Goal: Task Accomplishment & Management: Manage account settings

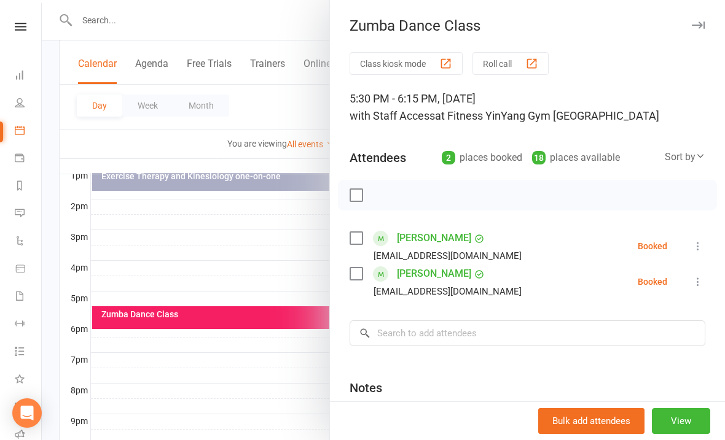
scroll to position [0, 1]
click at [295, 253] on div at bounding box center [383, 220] width 683 height 440
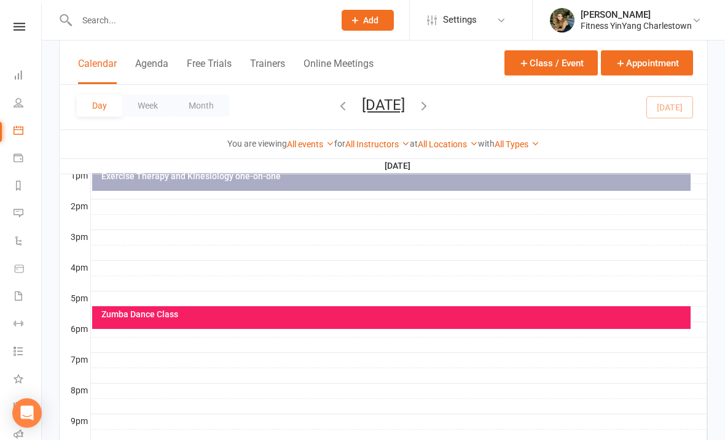
click at [278, 314] on div "Zumba Dance Class" at bounding box center [394, 314] width 587 height 9
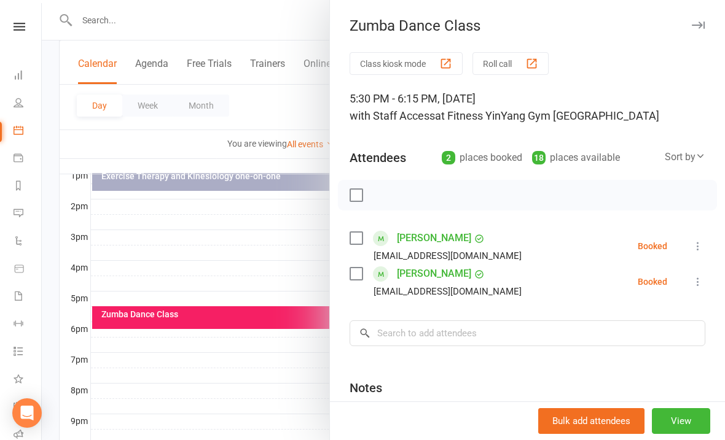
click at [698, 278] on icon at bounding box center [698, 282] width 12 height 12
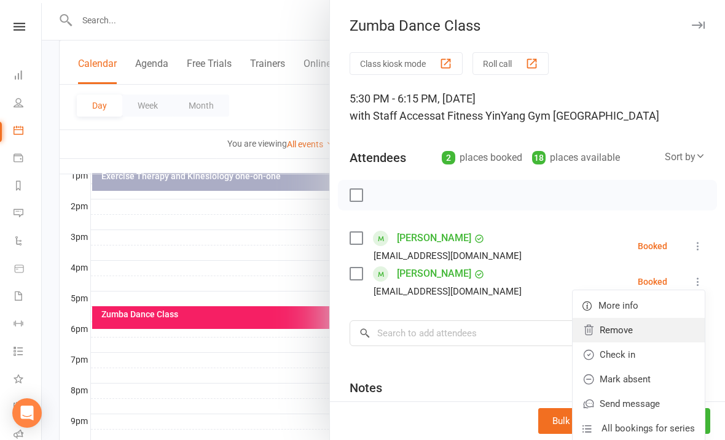
click at [623, 329] on link "Remove" at bounding box center [638, 330] width 132 height 25
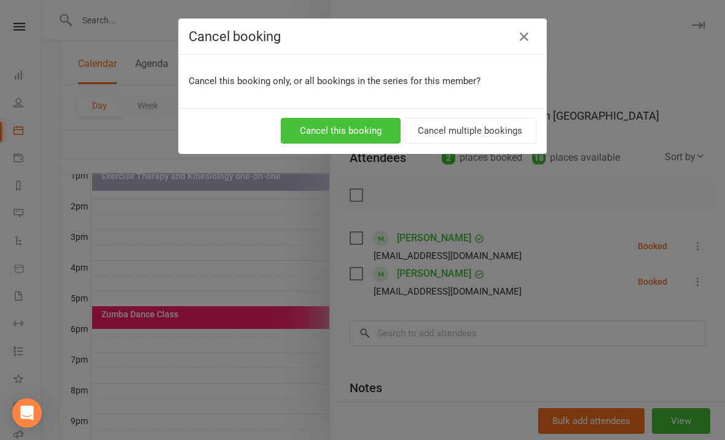
click at [350, 125] on button "Cancel this booking" at bounding box center [341, 131] width 120 height 26
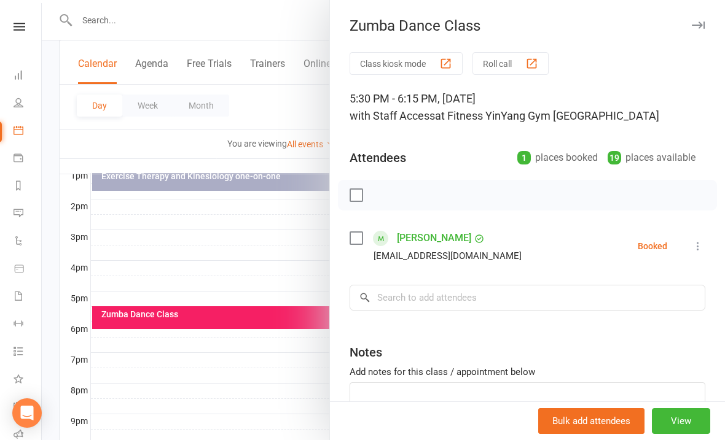
click at [286, 248] on div at bounding box center [383, 220] width 683 height 440
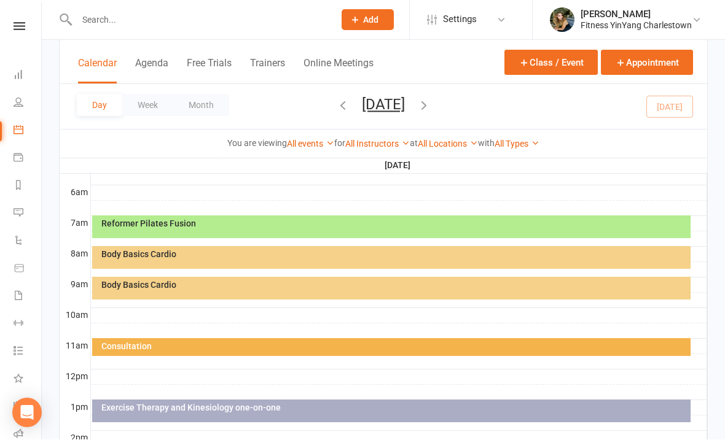
scroll to position [249, 0]
click at [284, 253] on div "Body Basics Cardio" at bounding box center [394, 254] width 587 height 9
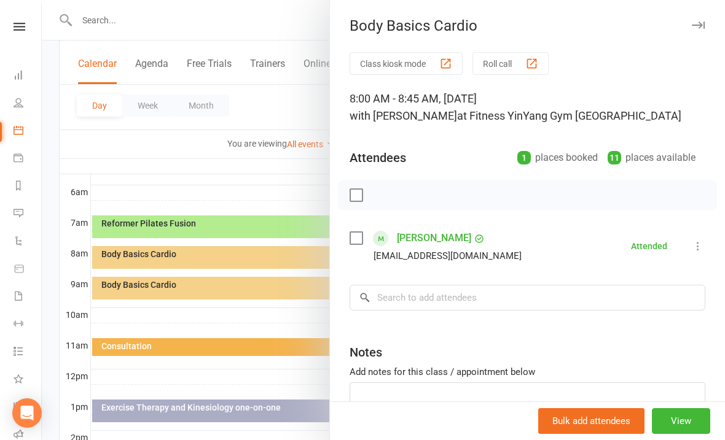
click at [233, 286] on div at bounding box center [383, 220] width 683 height 440
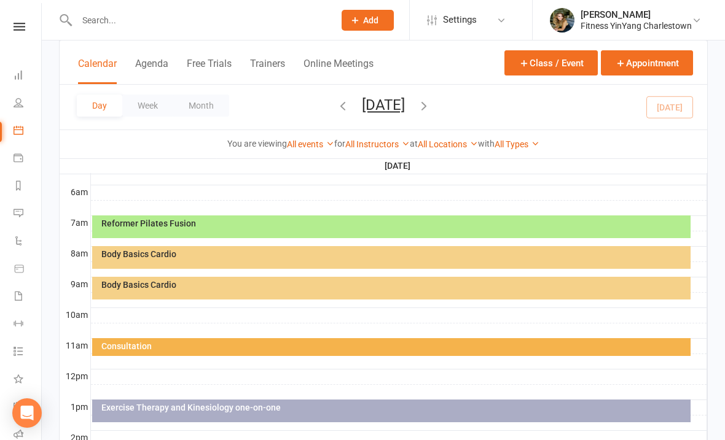
click at [246, 288] on div "Body Basics Cardio" at bounding box center [394, 285] width 587 height 9
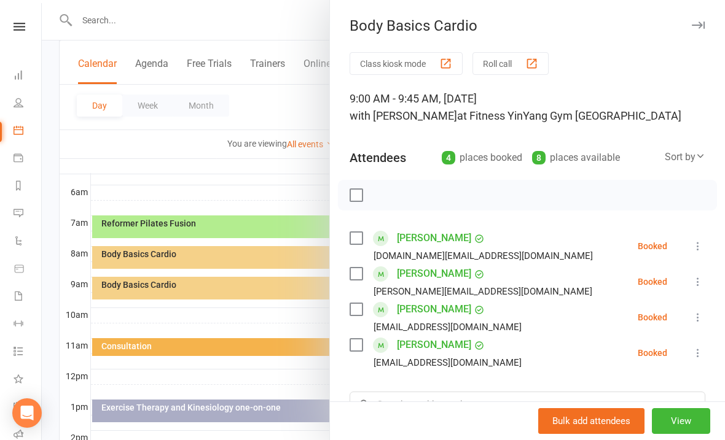
click at [353, 343] on label at bounding box center [356, 345] width 12 height 12
click at [356, 275] on label at bounding box center [356, 274] width 12 height 12
click at [388, 193] on icon "button" at bounding box center [384, 196] width 14 height 14
click at [352, 239] on label at bounding box center [356, 238] width 12 height 12
click at [350, 300] on div "[PERSON_NAME] [EMAIL_ADDRESS][DOMAIN_NAME]" at bounding box center [438, 318] width 177 height 36
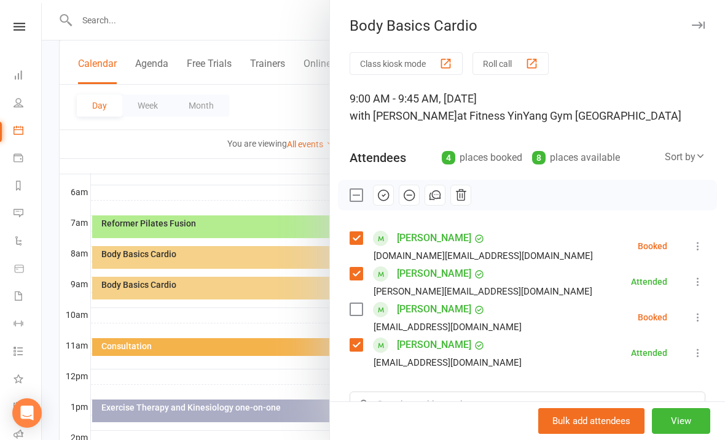
click at [361, 308] on label at bounding box center [356, 309] width 12 height 12
click at [389, 186] on button "button" at bounding box center [383, 195] width 21 height 21
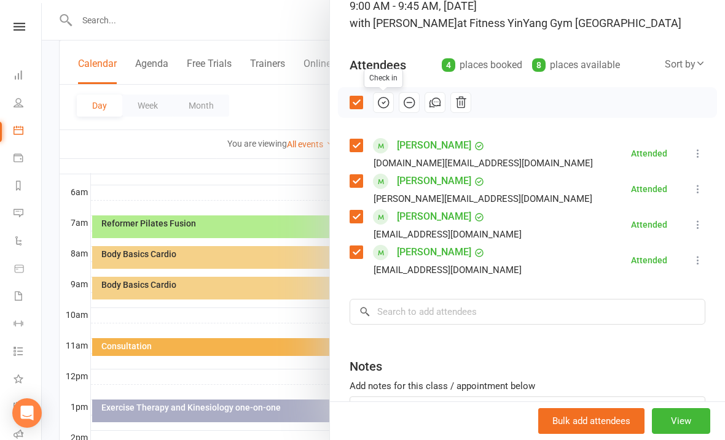
scroll to position [95, 0]
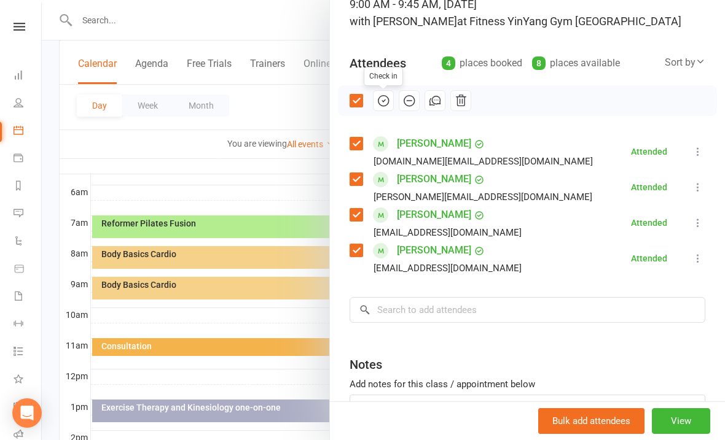
click at [399, 291] on div "Class kiosk mode Roll call 9:00 AM - 9:45 AM, [DATE] with [PERSON_NAME] at Fitn…" at bounding box center [527, 227] width 395 height 539
click at [396, 305] on input "search" at bounding box center [528, 310] width 356 height 26
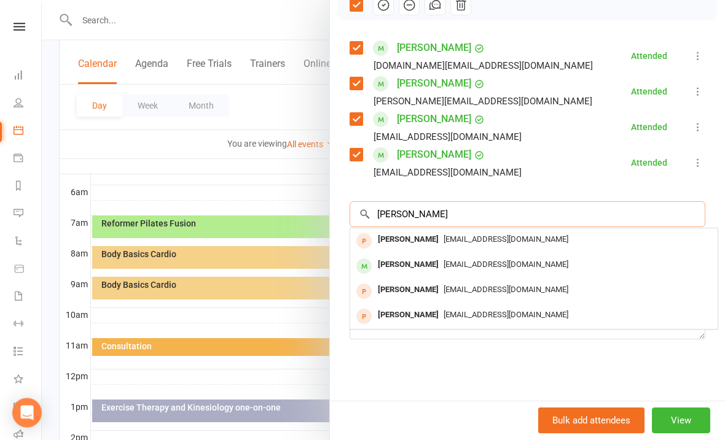
scroll to position [190, 0]
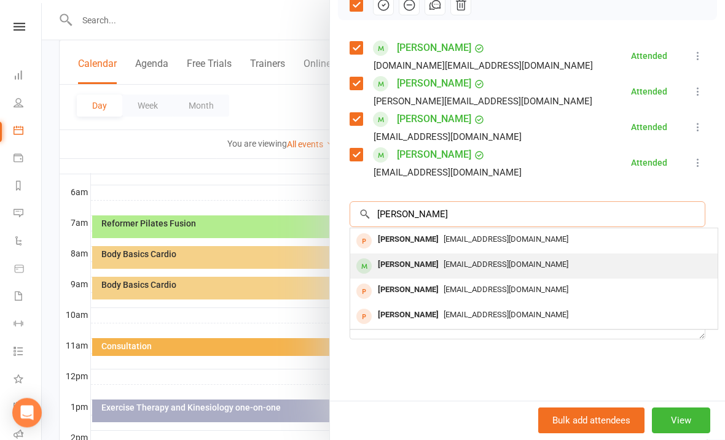
type input "[PERSON_NAME]"
click at [464, 262] on span "[EMAIL_ADDRESS][DOMAIN_NAME]" at bounding box center [505, 264] width 125 height 9
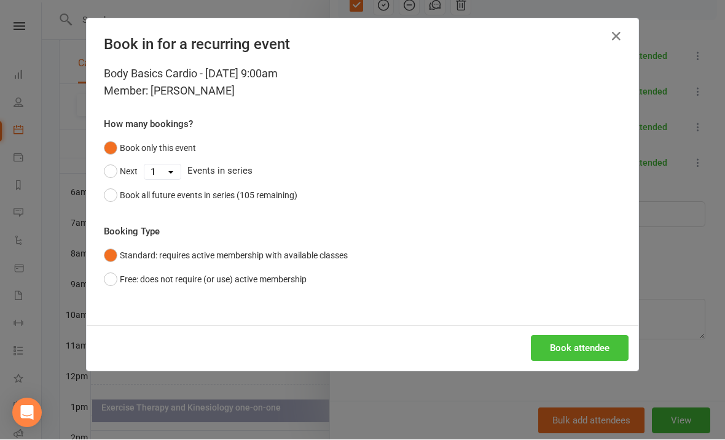
click at [590, 352] on button "Book attendee" at bounding box center [580, 349] width 98 height 26
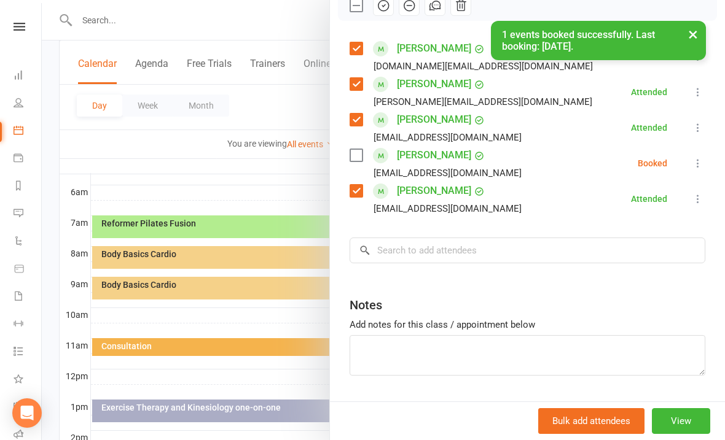
click at [708, 154] on div "Class kiosk mode Roll call 9:00 AM - 9:45 AM, [DATE] with [PERSON_NAME] at Fitn…" at bounding box center [527, 149] width 395 height 575
click at [699, 161] on icon at bounding box center [698, 163] width 12 height 12
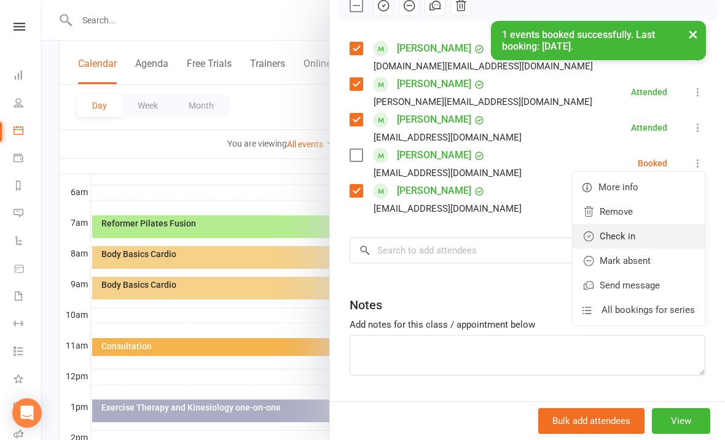
click at [635, 236] on link "Check in" at bounding box center [638, 236] width 132 height 25
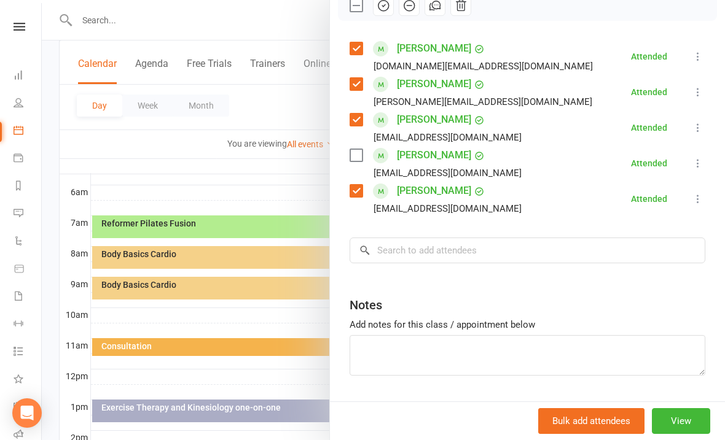
click at [176, 283] on div at bounding box center [383, 220] width 683 height 440
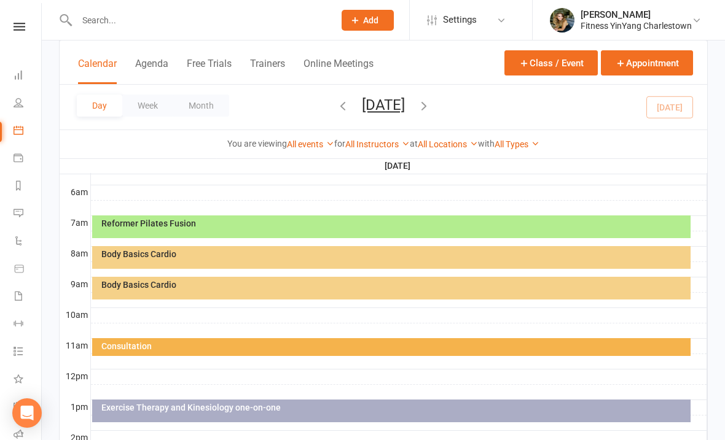
click at [252, 278] on div "Body Basics Cardio" at bounding box center [391, 288] width 598 height 23
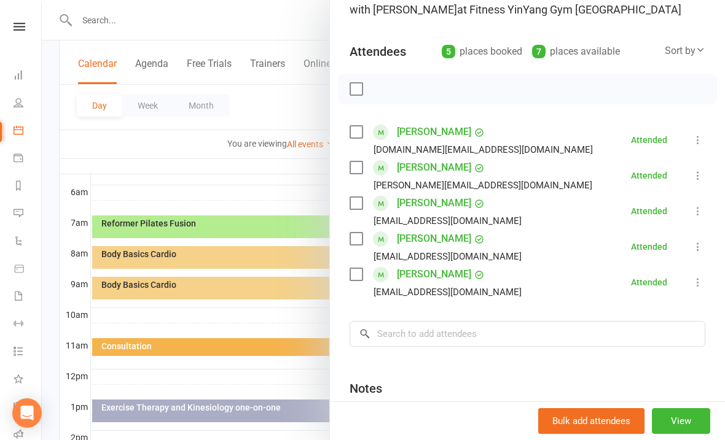
scroll to position [114, 0]
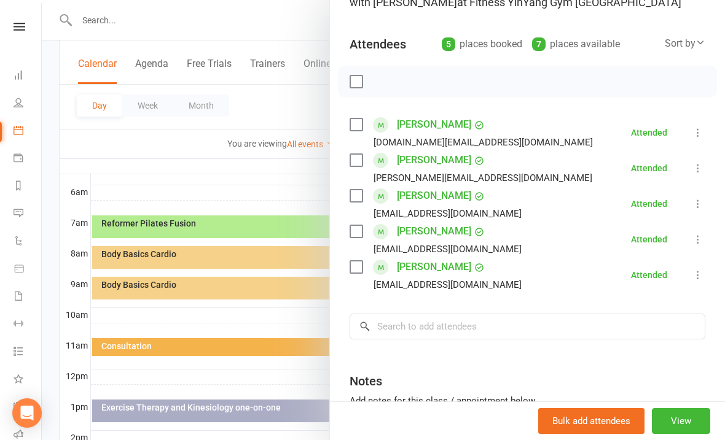
click at [246, 182] on div at bounding box center [383, 220] width 683 height 440
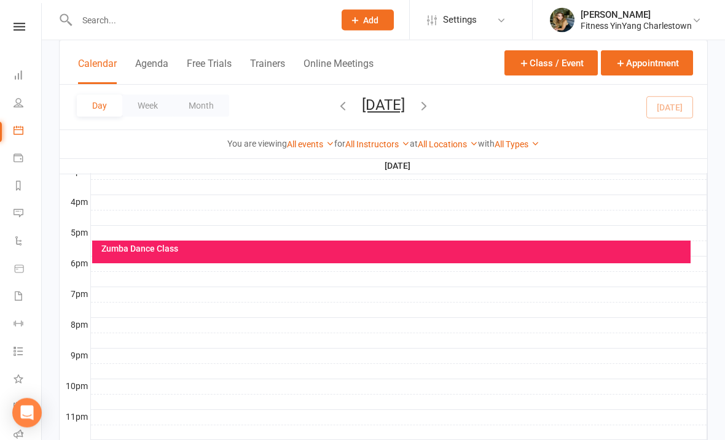
click at [243, 249] on div "Zumba Dance Class" at bounding box center [394, 249] width 587 height 9
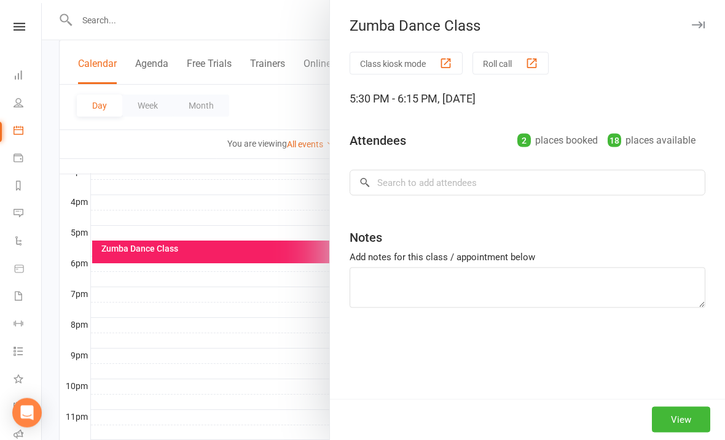
scroll to position [546, 0]
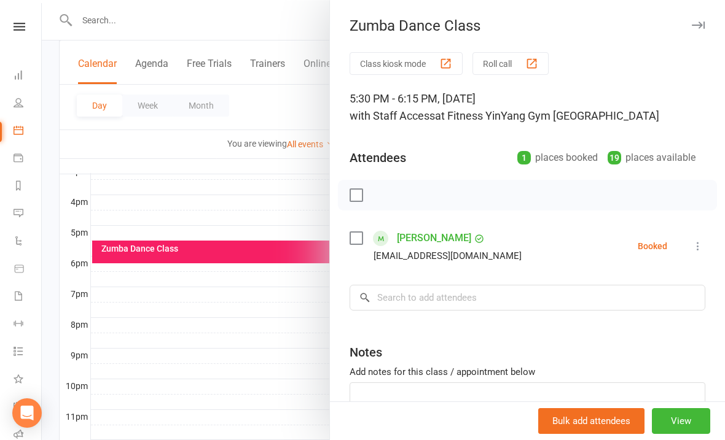
click at [190, 182] on div at bounding box center [383, 220] width 683 height 440
